Goal: Task Accomplishment & Management: Complete application form

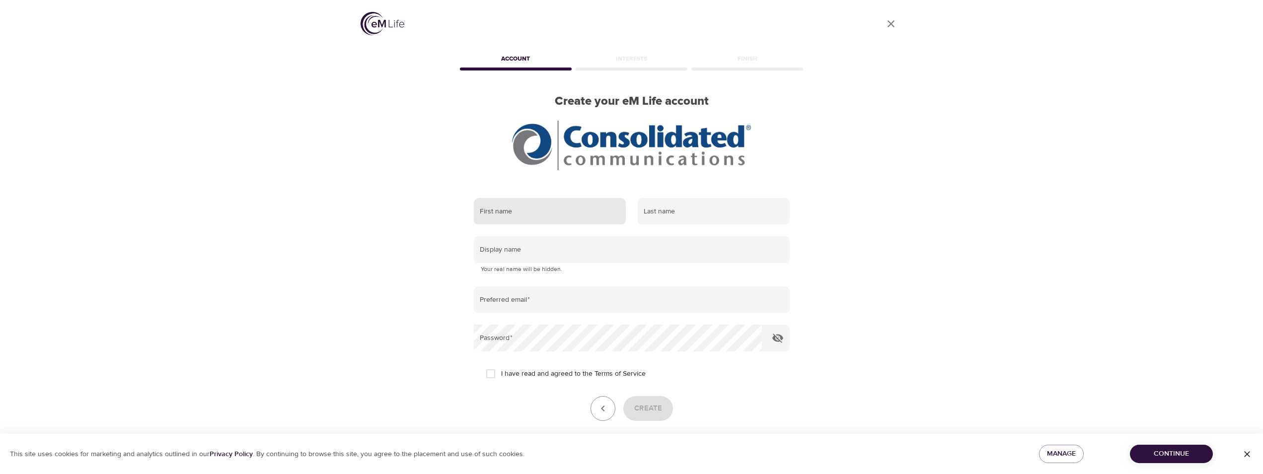
click at [501, 212] on input "text" at bounding box center [550, 211] width 152 height 27
type input "[PERSON_NAME]"
type input "Yeates"
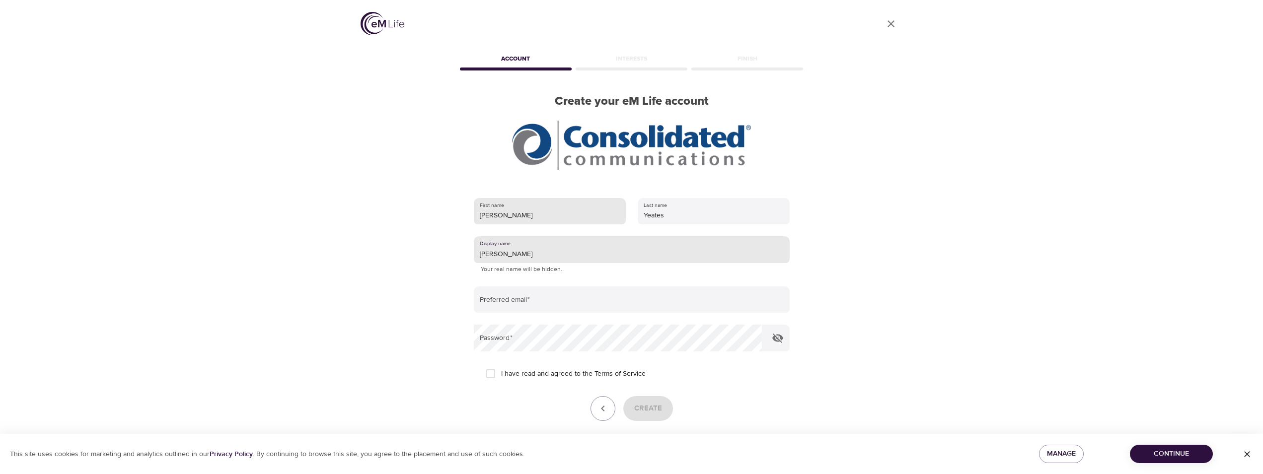
type input "[PERSON_NAME]"
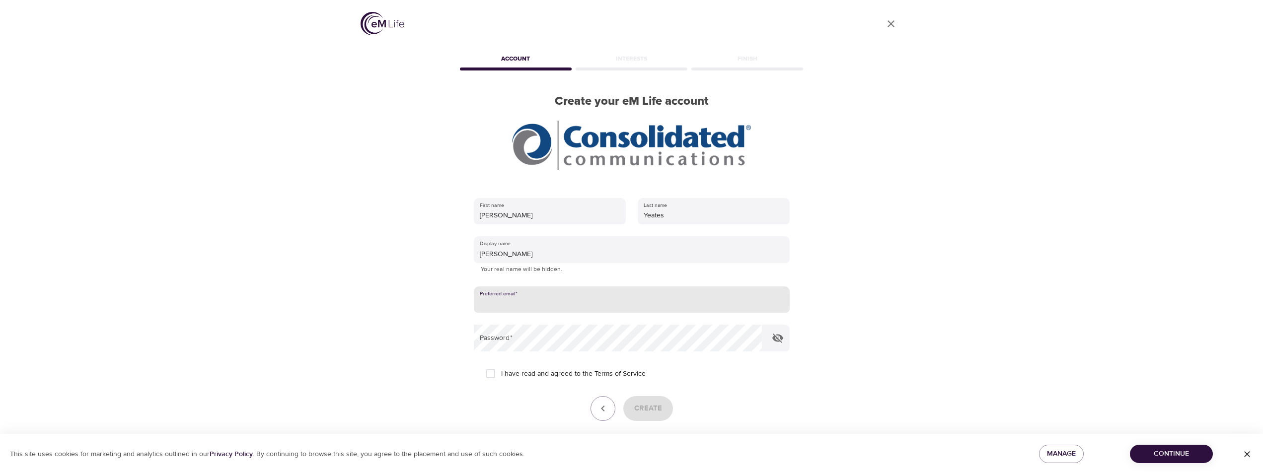
click at [615, 303] on input "email" at bounding box center [632, 299] width 316 height 27
type input "[PERSON_NAME][EMAIL_ADDRESS][PERSON_NAME][DOMAIN_NAME]"
click at [492, 371] on input "I have read and agreed to the Terms of Service" at bounding box center [490, 373] width 21 height 21
checkbox input "true"
click at [652, 406] on span "Create" at bounding box center [648, 408] width 28 height 13
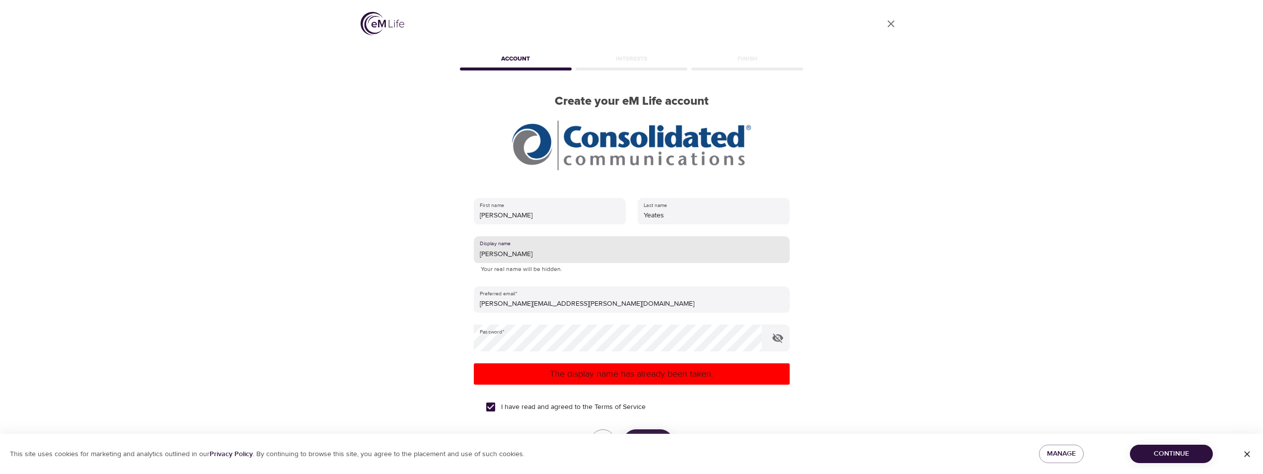
click at [497, 255] on input "[PERSON_NAME]" at bounding box center [632, 249] width 316 height 27
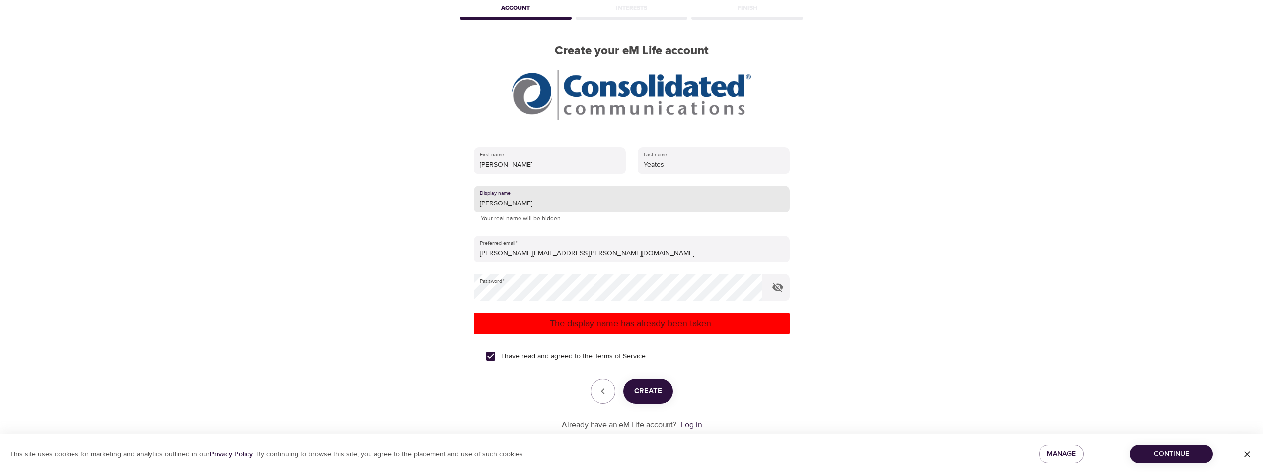
scroll to position [74, 0]
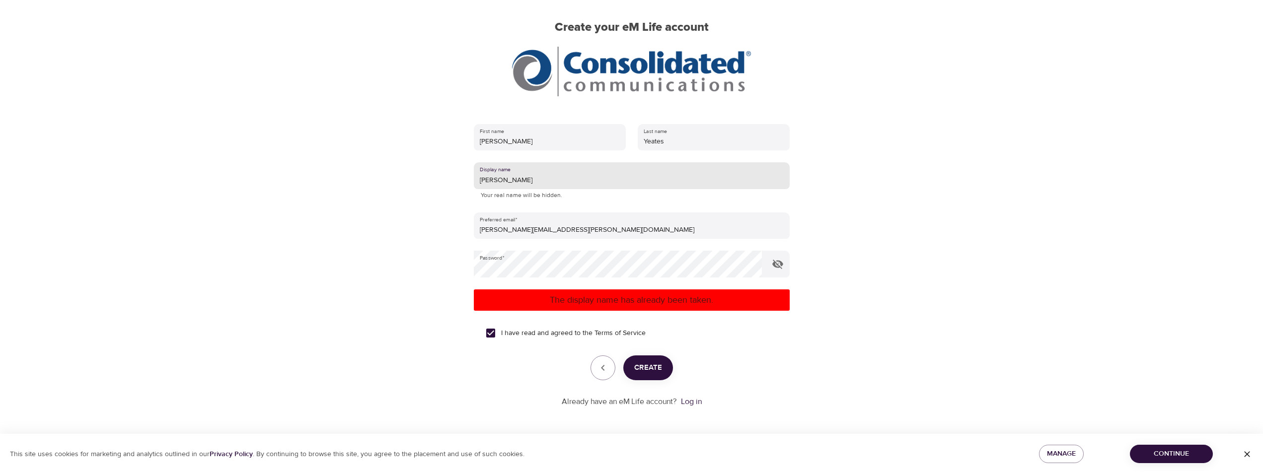
type input "[PERSON_NAME]"
click at [649, 366] on span "Create" at bounding box center [648, 367] width 28 height 13
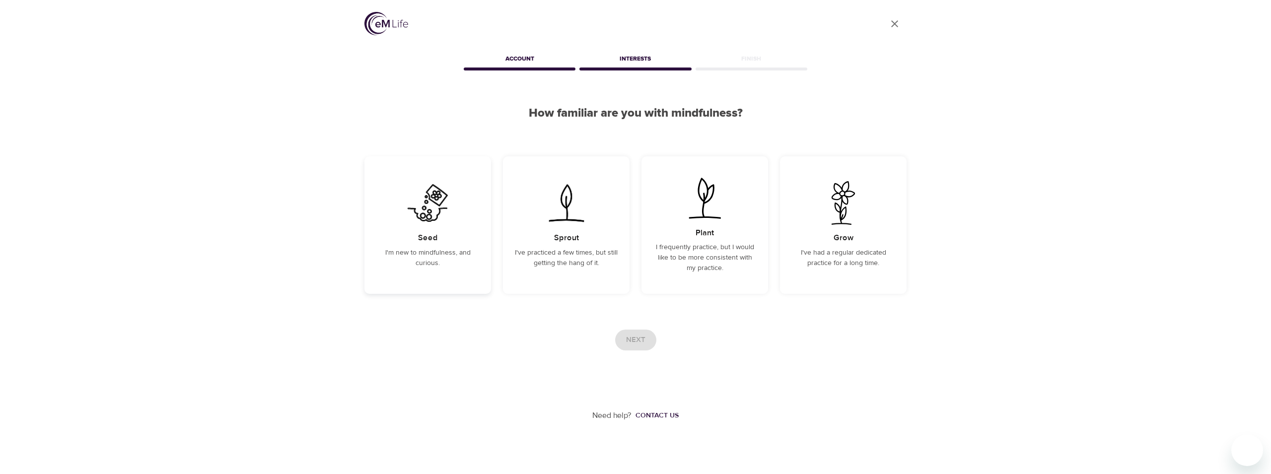
click at [434, 211] on img at bounding box center [428, 203] width 50 height 44
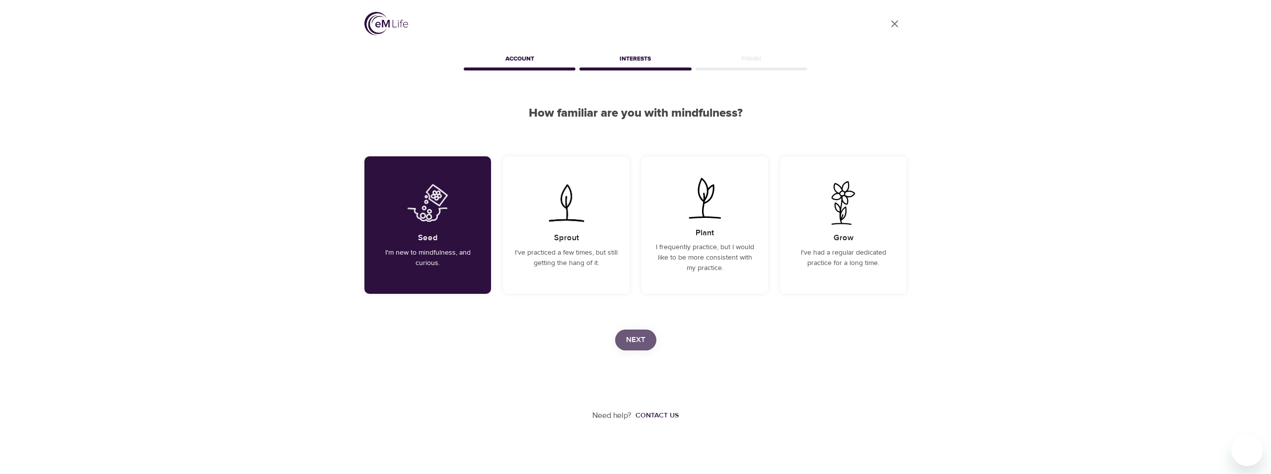
click at [641, 340] on span "Next" at bounding box center [635, 340] width 19 height 13
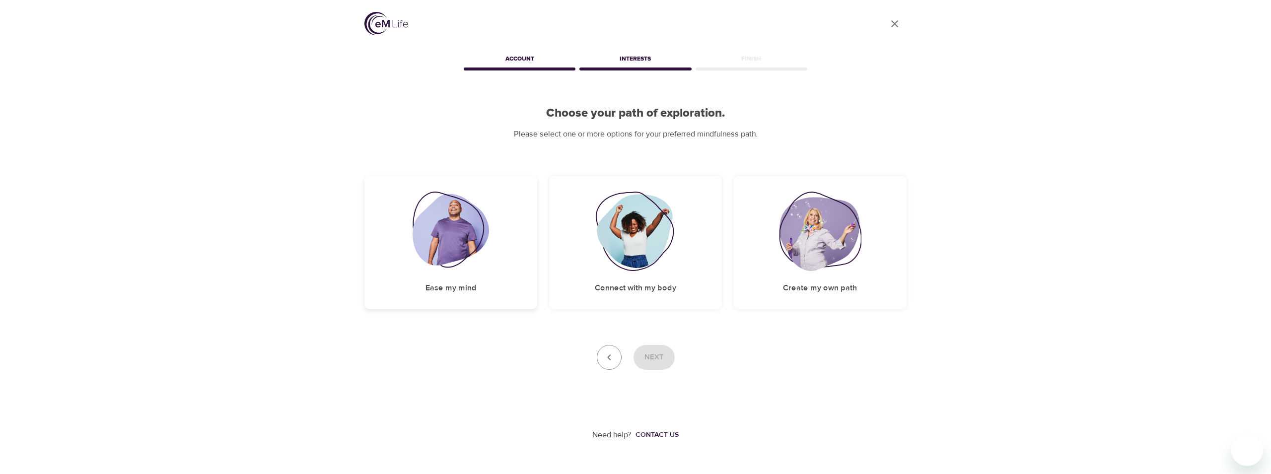
click at [463, 232] on img at bounding box center [451, 231] width 77 height 79
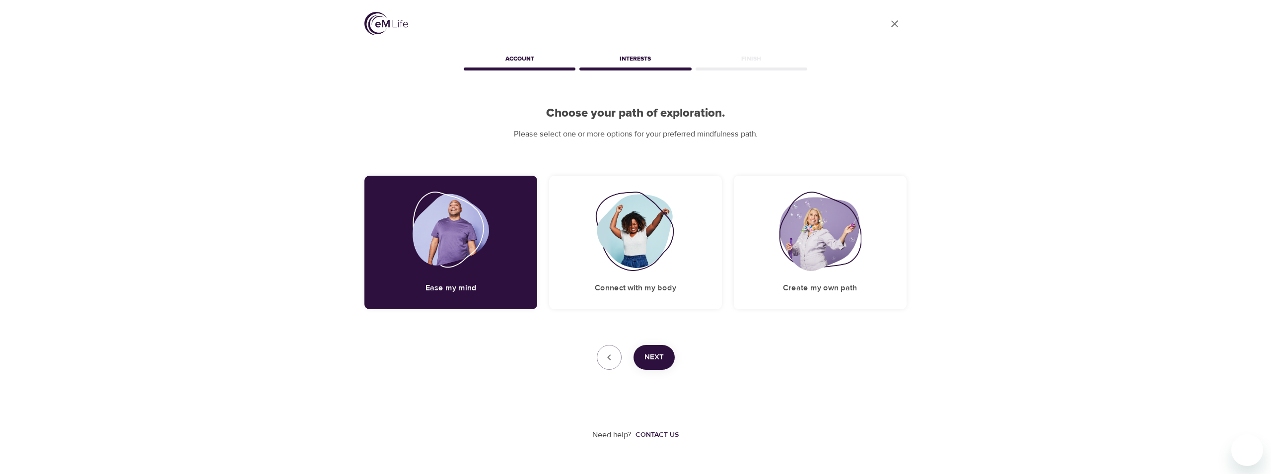
click at [646, 348] on button "Next" at bounding box center [654, 357] width 41 height 25
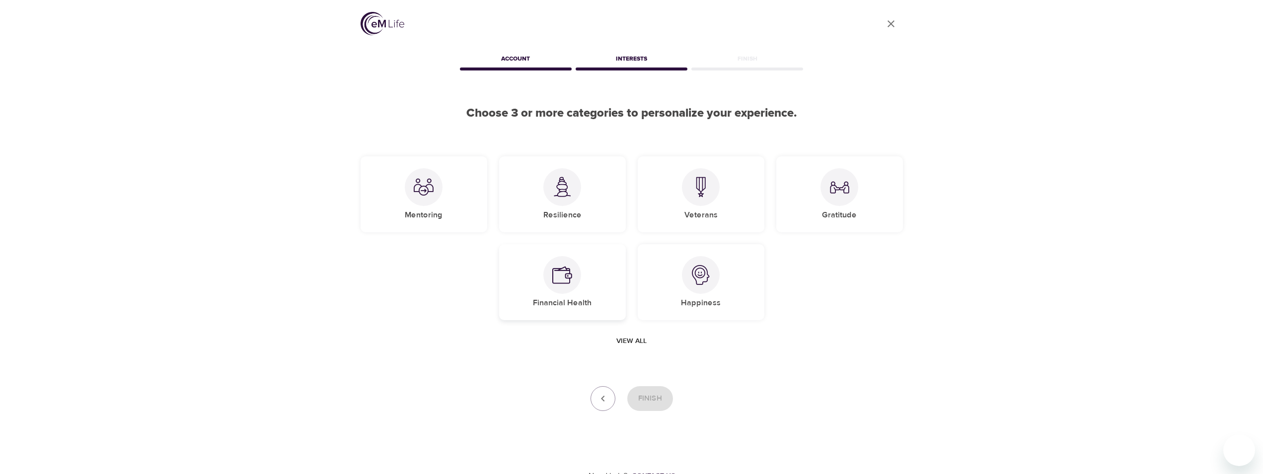
click at [551, 289] on div at bounding box center [562, 275] width 38 height 38
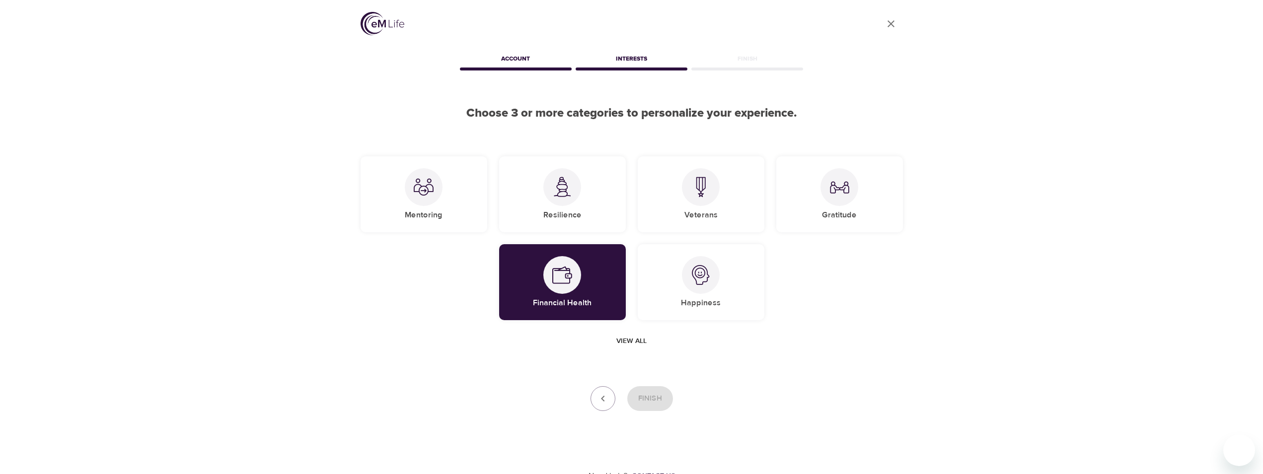
click at [652, 400] on div "Finish" at bounding box center [631, 398] width 542 height 25
click at [562, 277] on img at bounding box center [562, 275] width 20 height 20
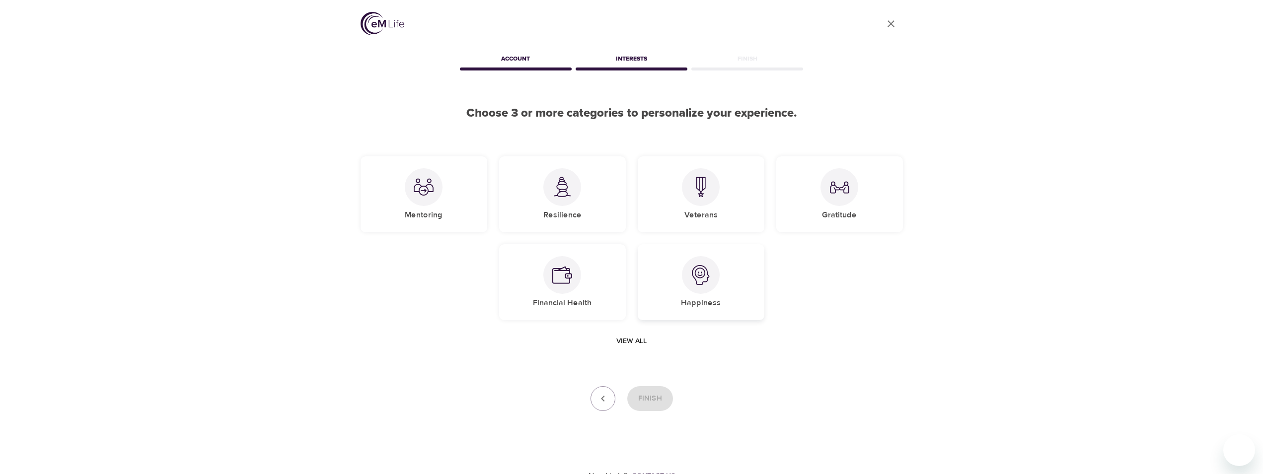
click at [705, 279] on img at bounding box center [701, 275] width 20 height 20
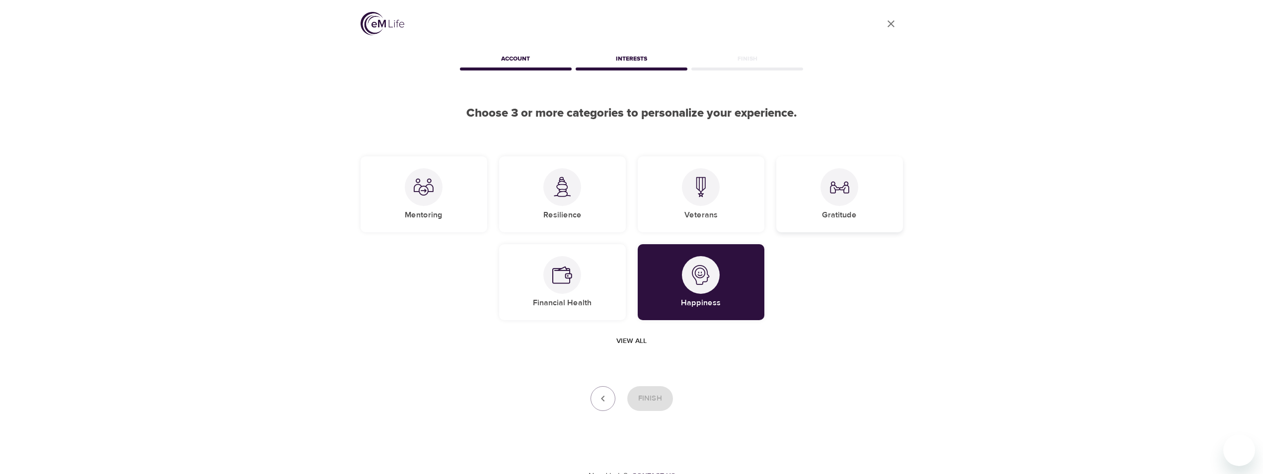
click at [835, 191] on img at bounding box center [839, 187] width 20 height 20
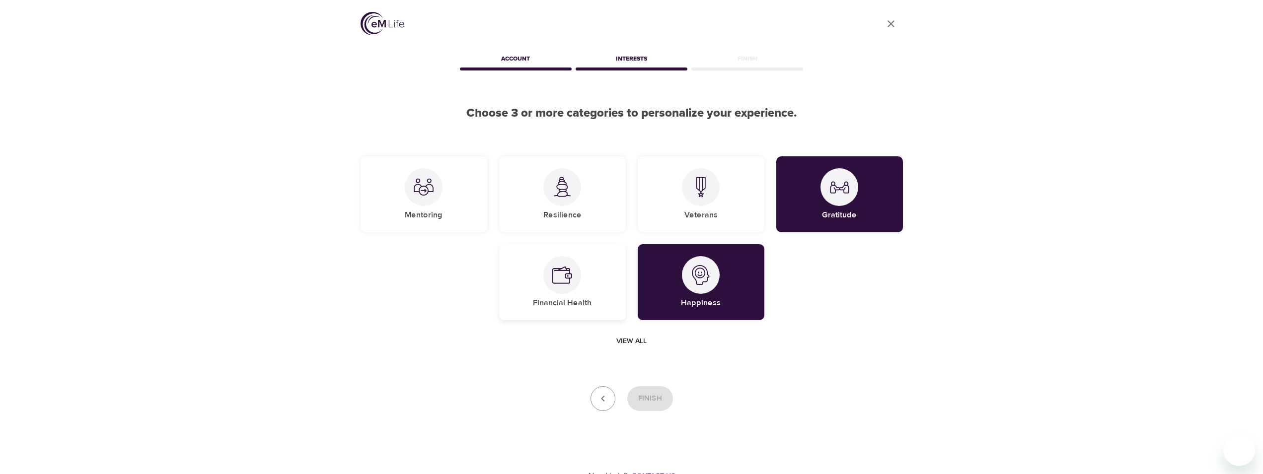
drag, startPoint x: 563, startPoint y: 289, endPoint x: 567, endPoint y: 295, distance: 7.3
click at [563, 289] on div at bounding box center [562, 275] width 38 height 38
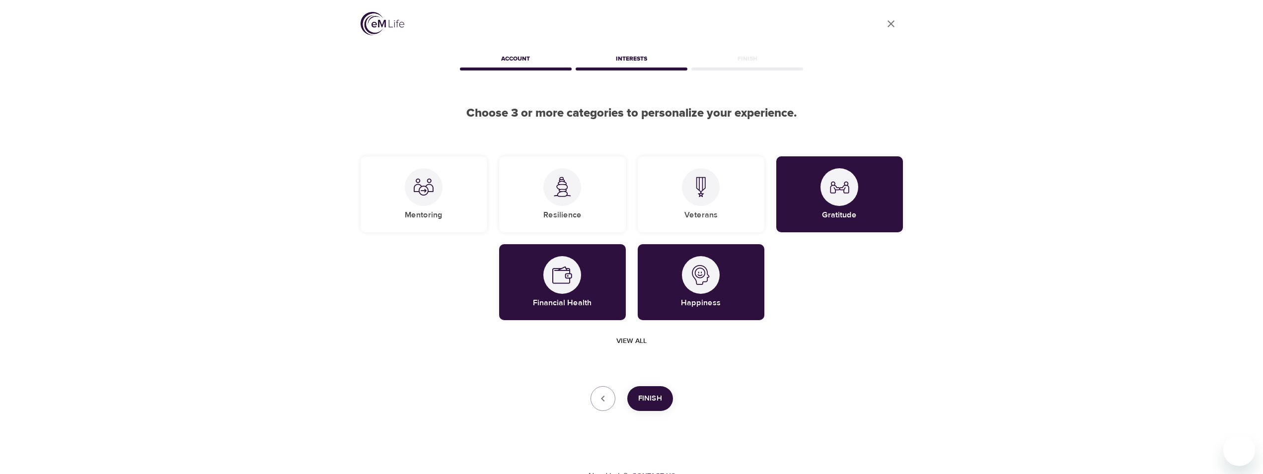
click at [649, 395] on span "Finish" at bounding box center [650, 398] width 24 height 13
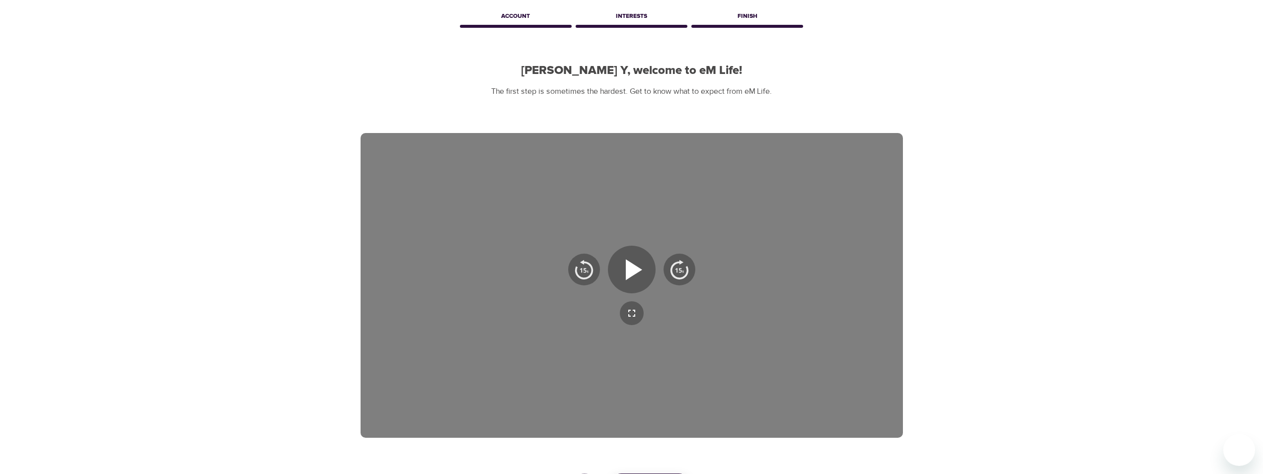
scroll to position [138, 0]
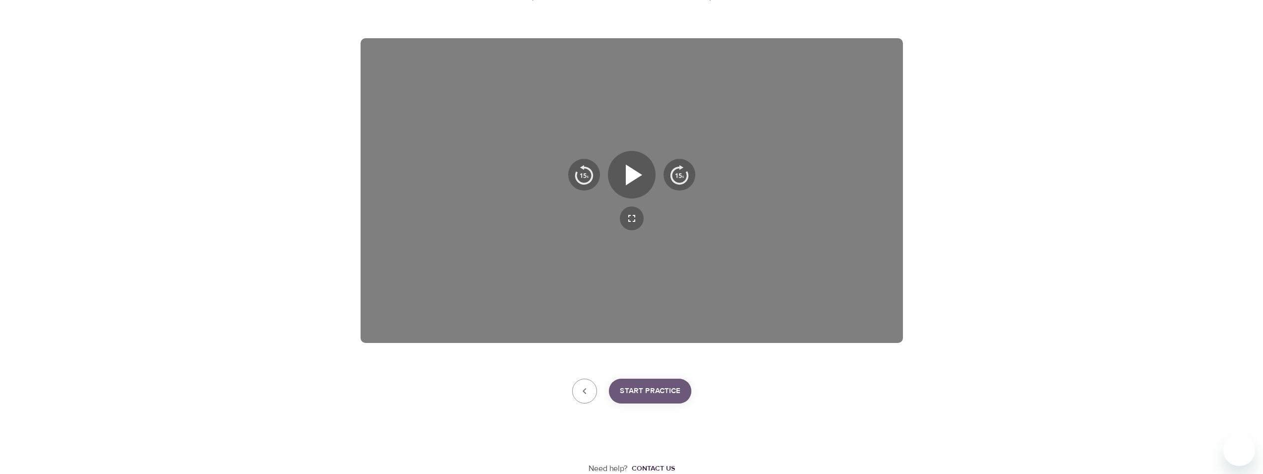
click at [650, 387] on span "Start Practice" at bounding box center [650, 391] width 61 height 13
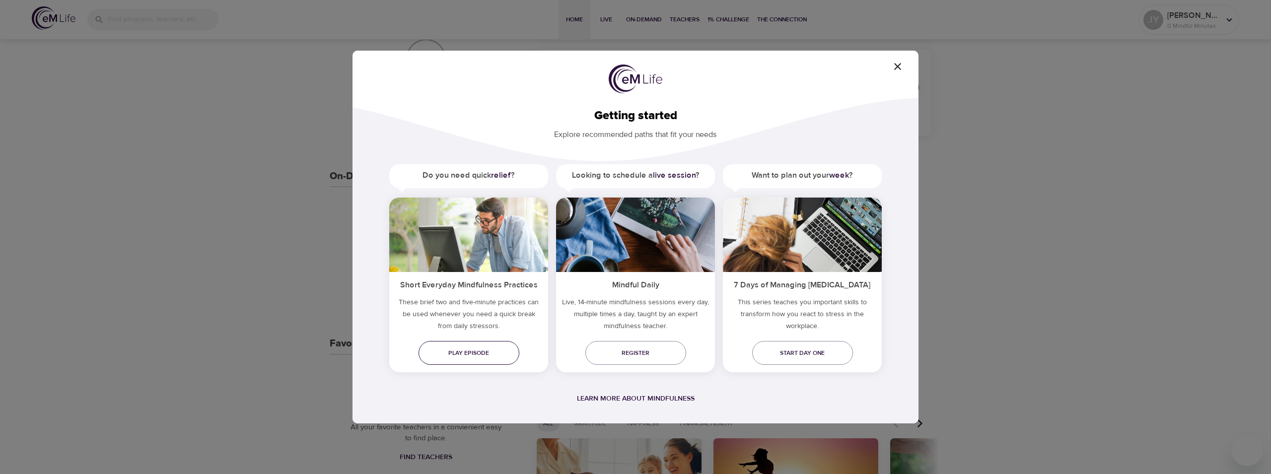
click at [511, 353] on span "Play episode" at bounding box center [469, 353] width 85 height 10
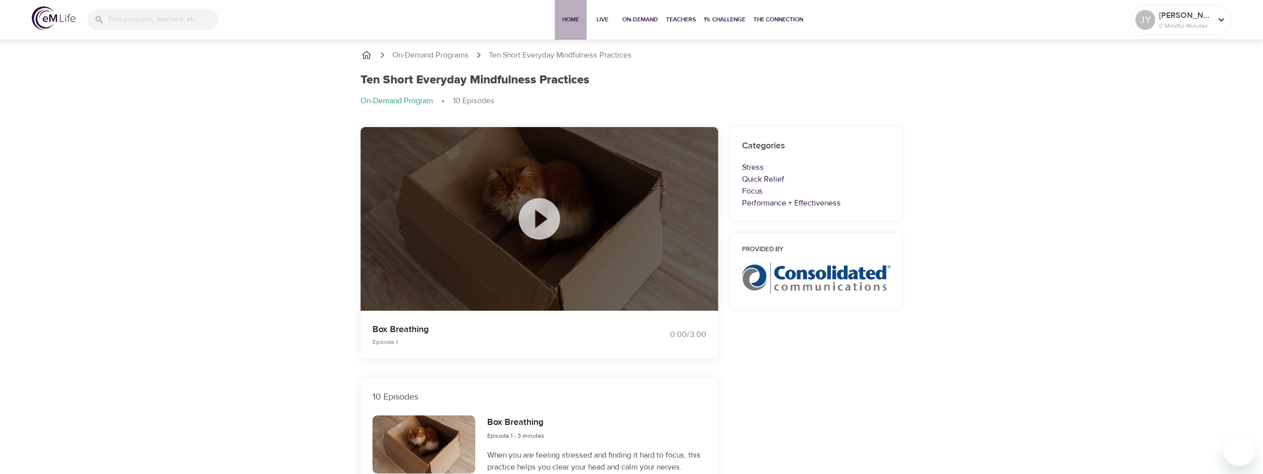
click at [569, 16] on span "Home" at bounding box center [571, 19] width 24 height 10
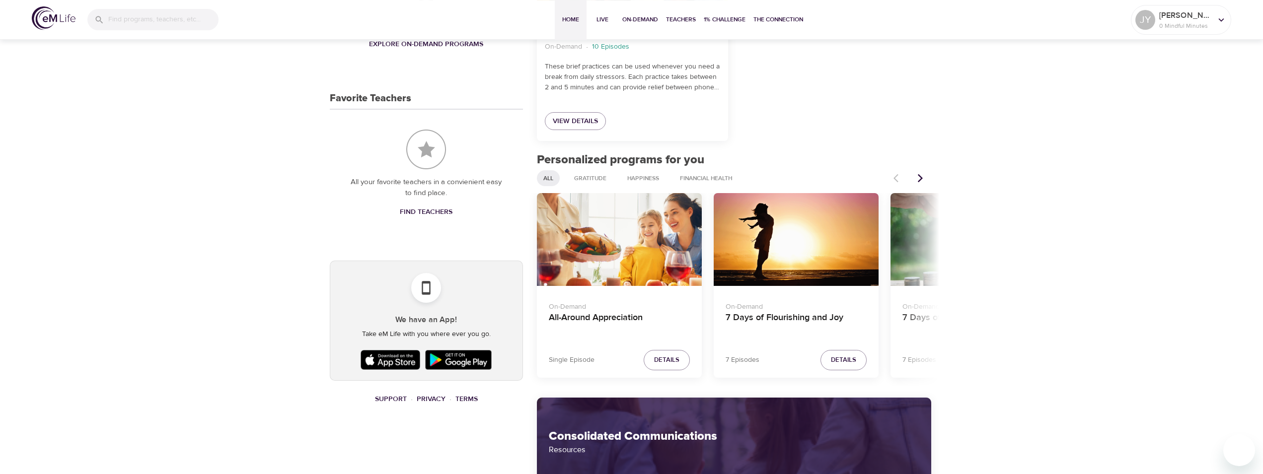
scroll to position [405, 0]
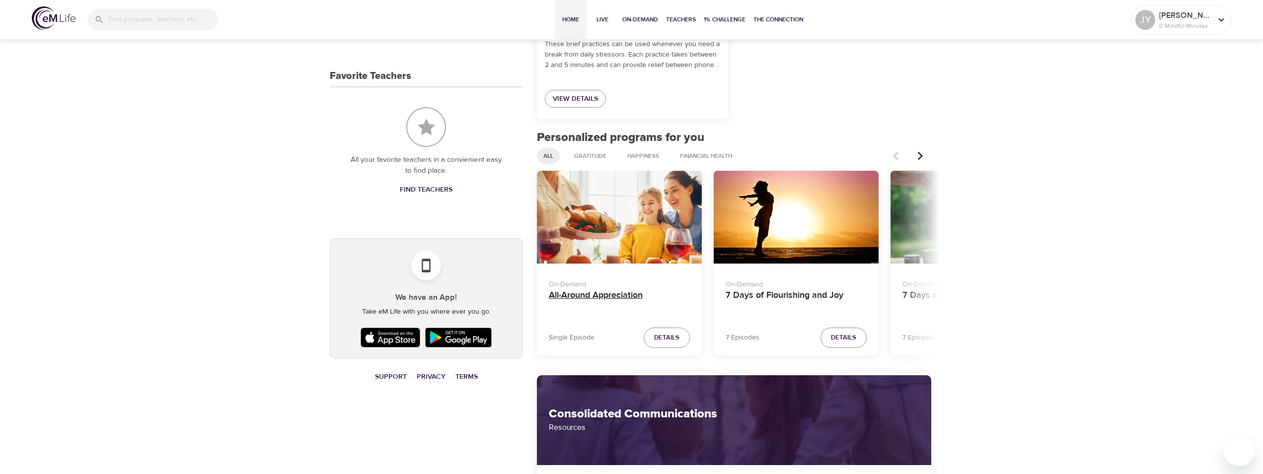
click at [584, 296] on h4 "All-Around Appreciation" at bounding box center [619, 302] width 141 height 24
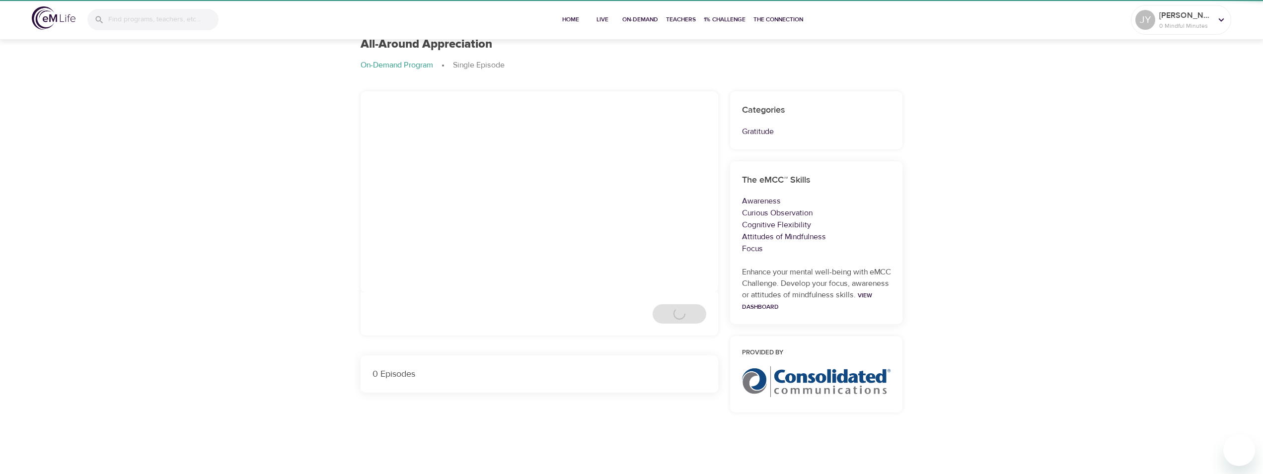
scroll to position [36, 0]
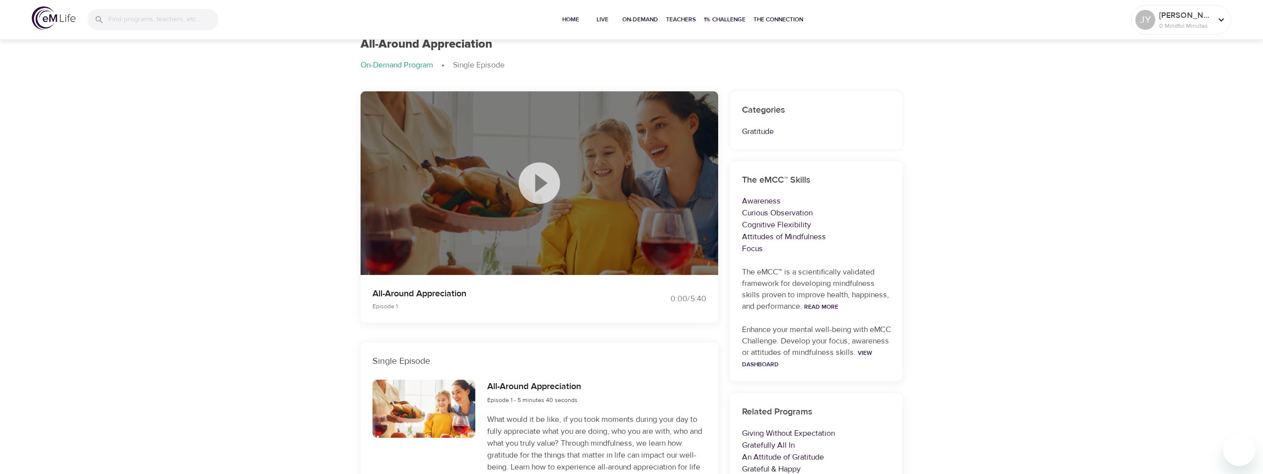
click at [542, 175] on icon at bounding box center [538, 182] width 41 height 41
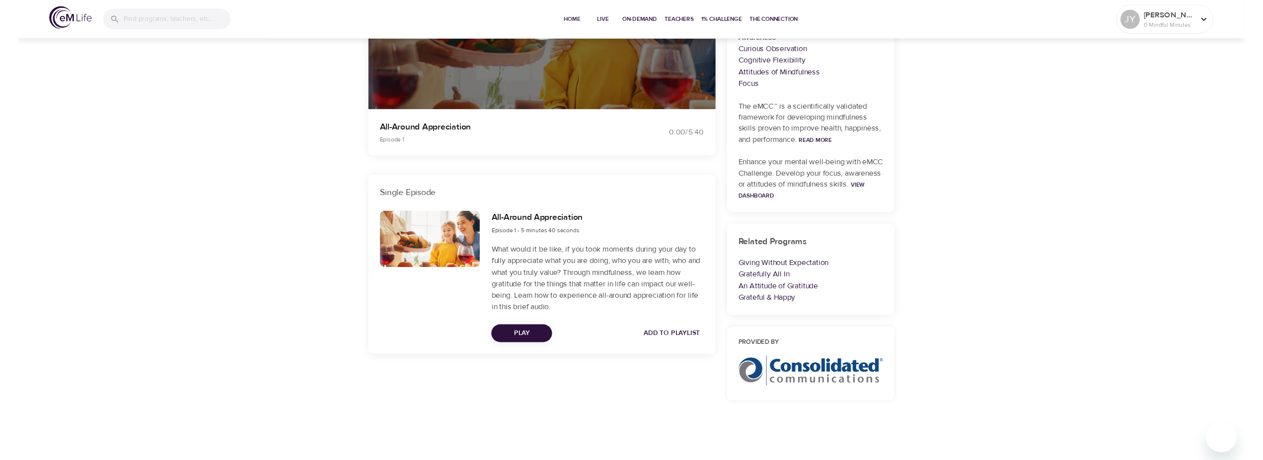
scroll to position [0, 0]
